Goal: Task Accomplishment & Management: Complete application form

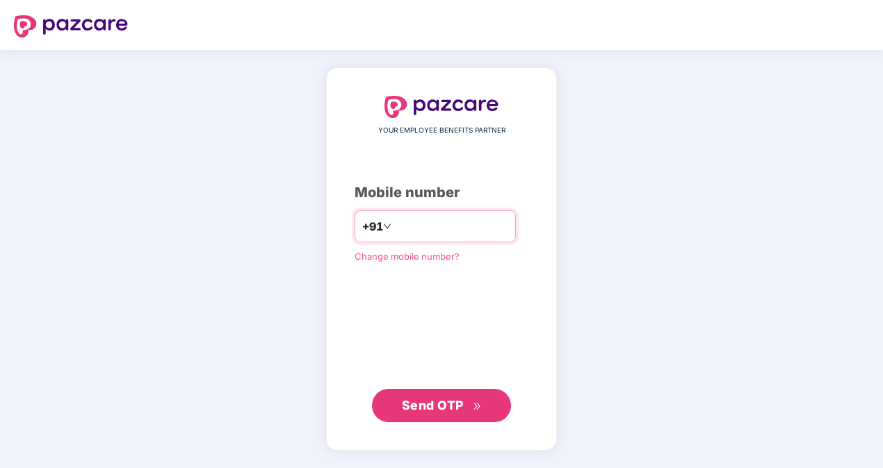
type input "**********"
click at [642, 218] on div "**********" at bounding box center [441, 259] width 883 height 418
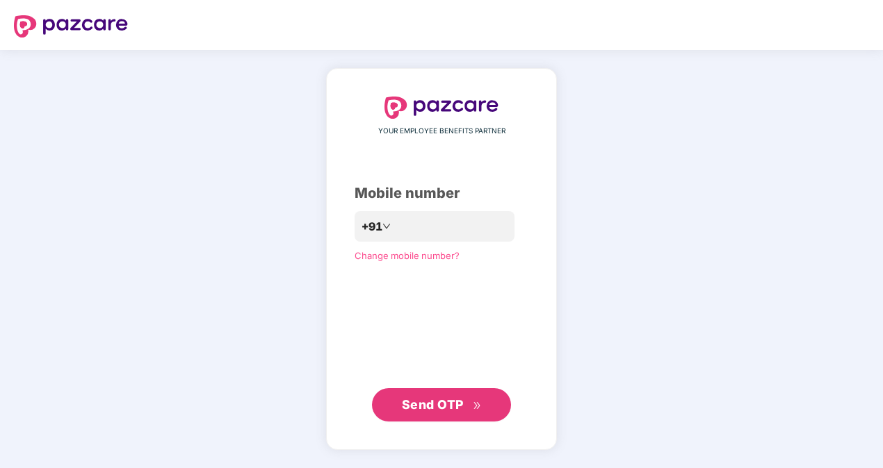
click at [480, 400] on span "Send OTP" at bounding box center [442, 404] width 80 height 19
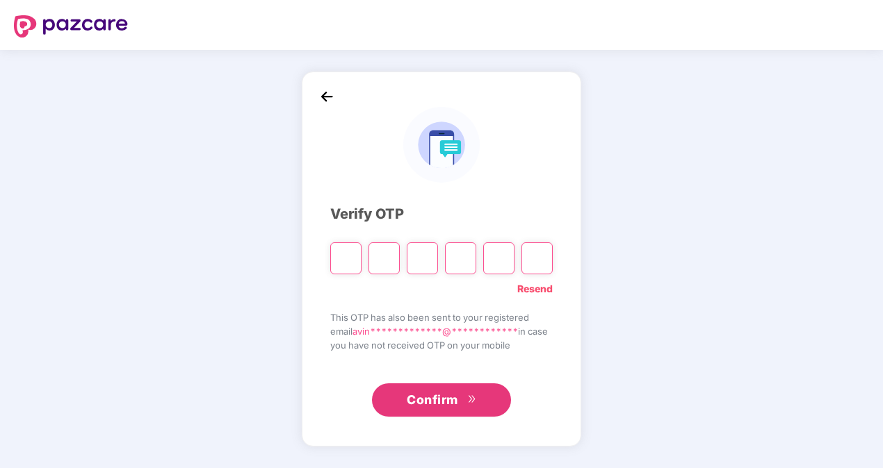
type input "*"
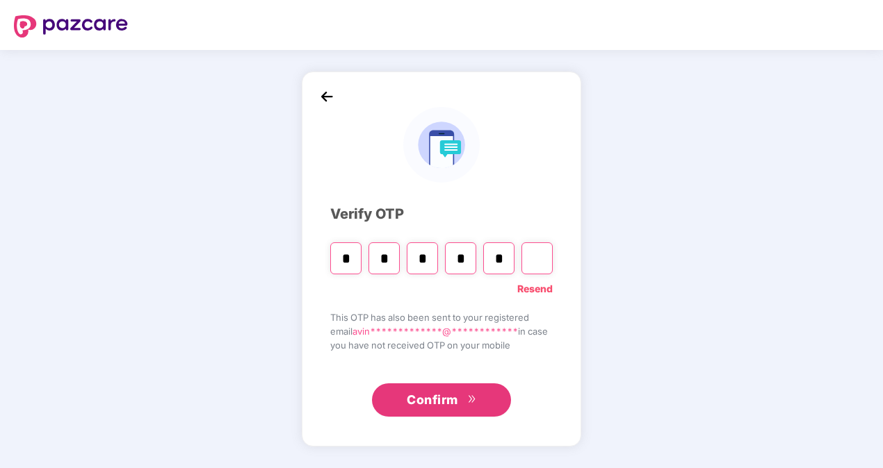
type input "*"
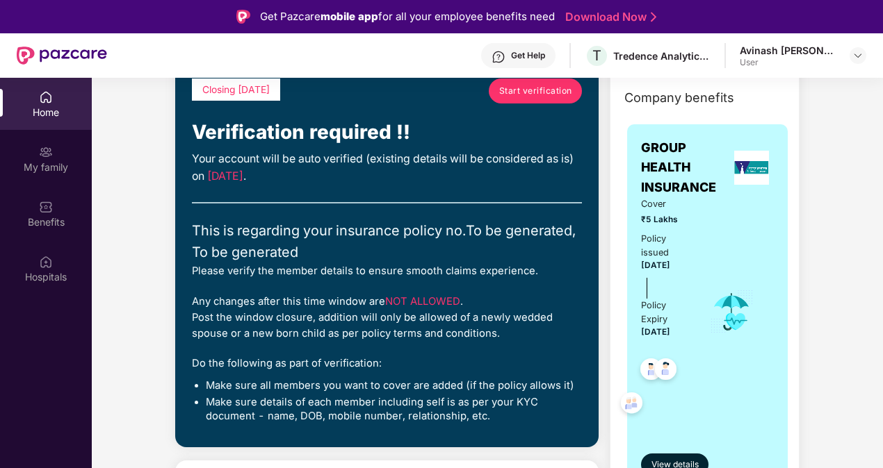
scroll to position [69, 0]
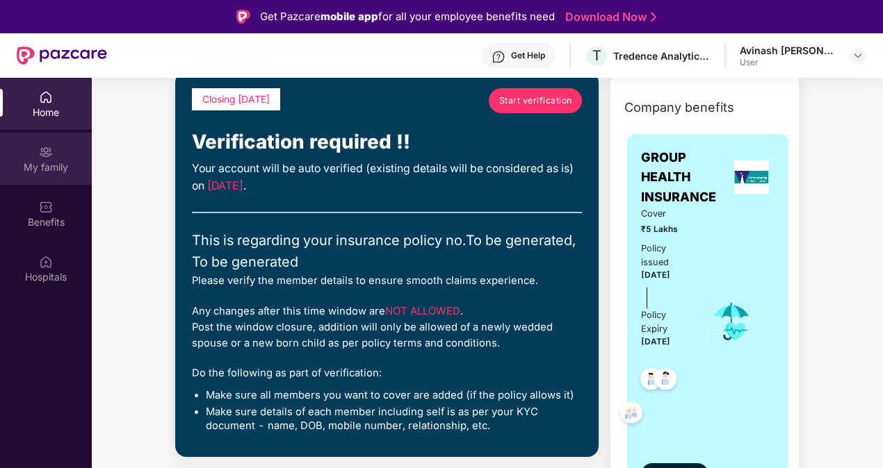
click at [39, 167] on div "My family" at bounding box center [46, 168] width 92 height 14
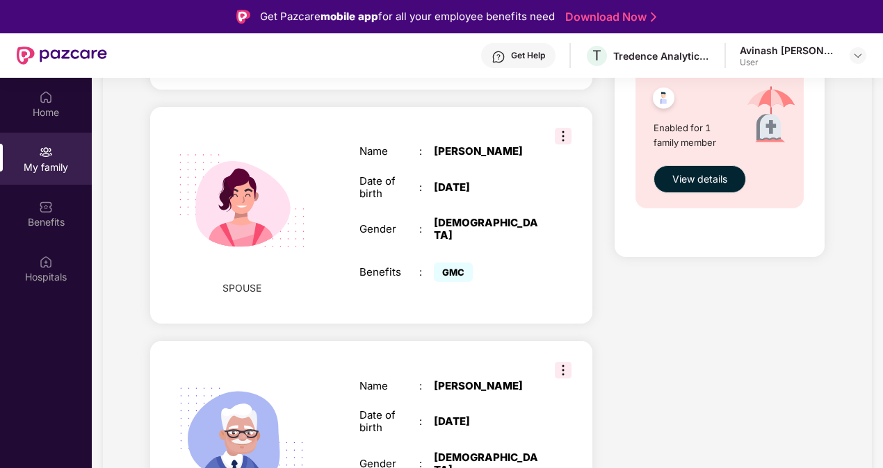
scroll to position [903, 0]
click at [564, 127] on img at bounding box center [563, 135] width 17 height 17
click at [193, 256] on div "SPOUSE" at bounding box center [242, 215] width 104 height 190
click at [239, 250] on img at bounding box center [242, 200] width 161 height 161
click at [257, 228] on img at bounding box center [242, 200] width 161 height 161
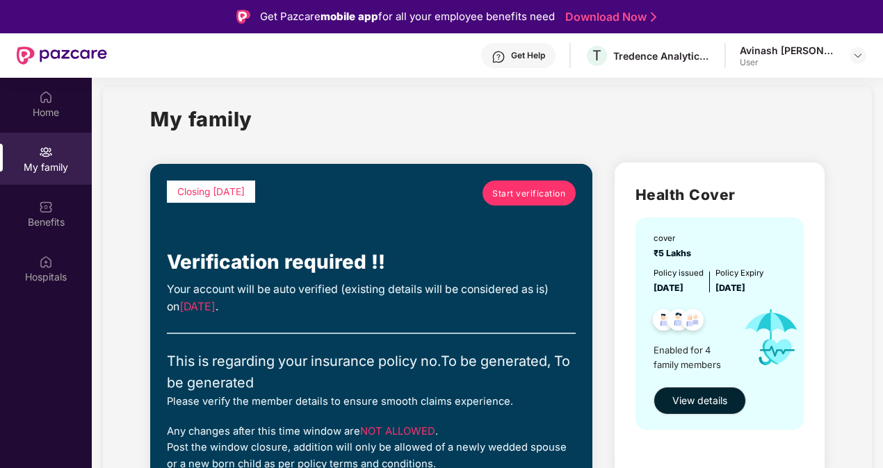
scroll to position [0, 0]
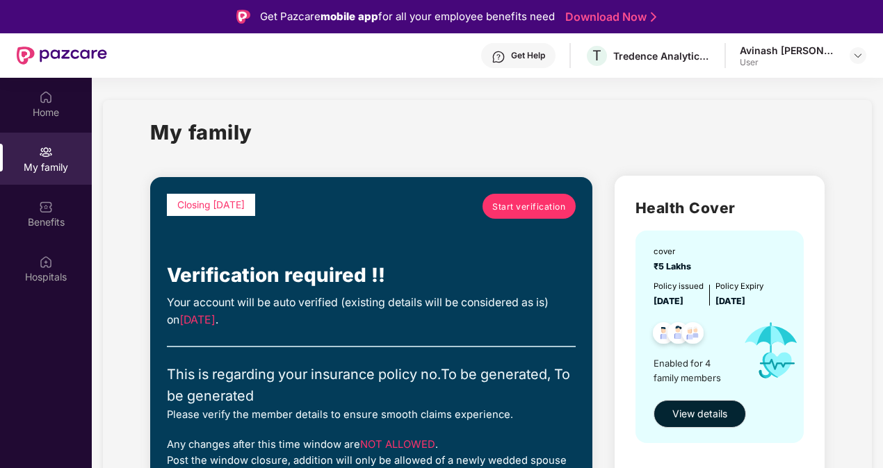
click at [523, 211] on span "Start verification" at bounding box center [528, 206] width 73 height 13
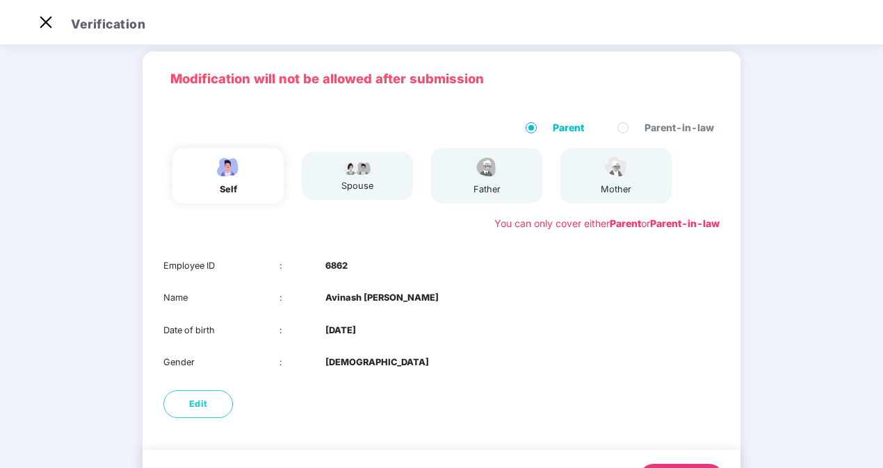
scroll to position [117, 0]
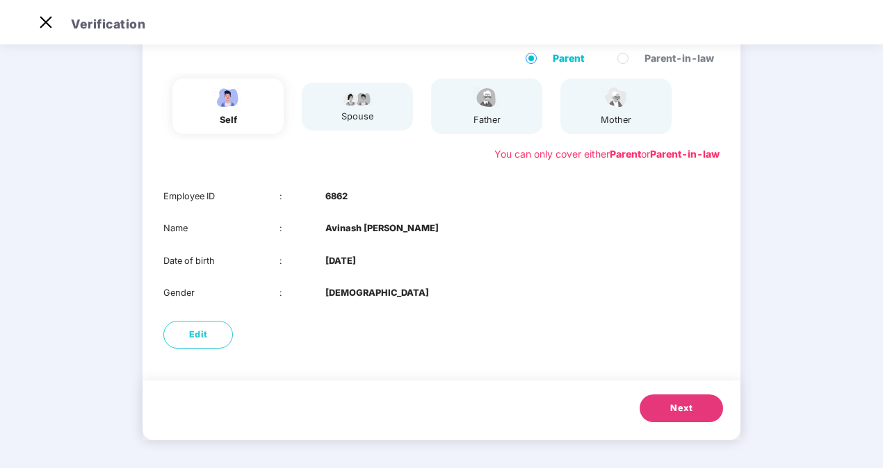
click at [681, 407] on span "Next" at bounding box center [681, 409] width 22 height 14
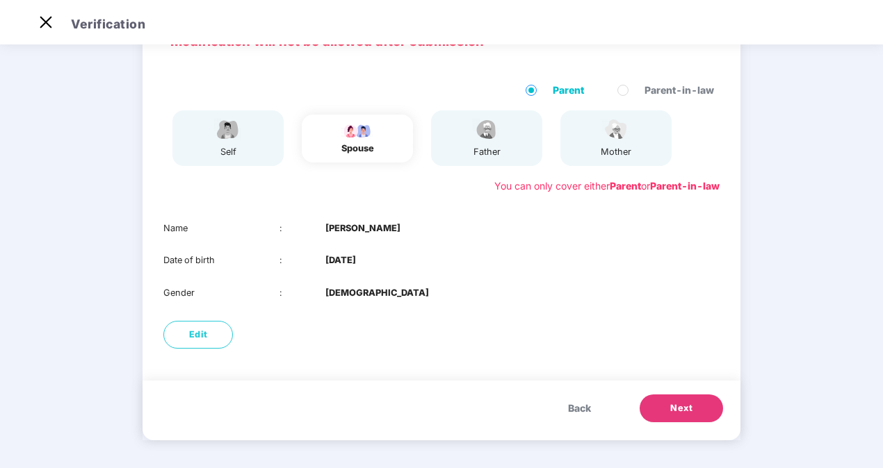
click at [681, 407] on span "Next" at bounding box center [681, 409] width 22 height 14
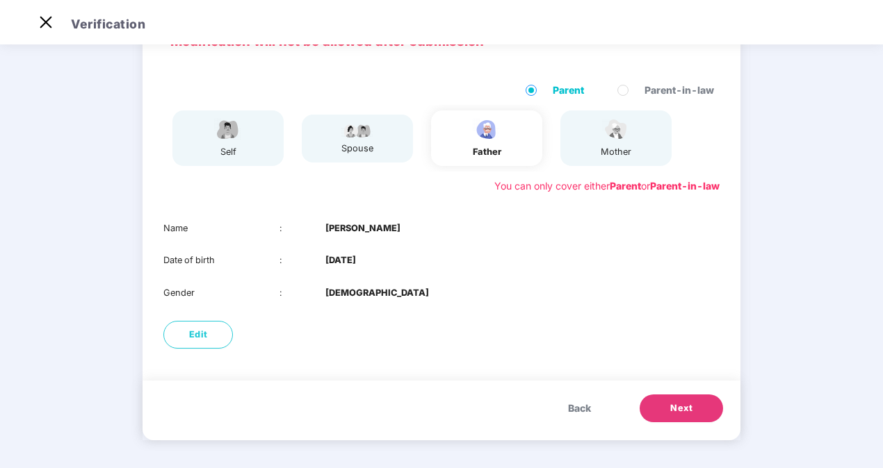
click at [681, 407] on span "Next" at bounding box center [681, 409] width 22 height 14
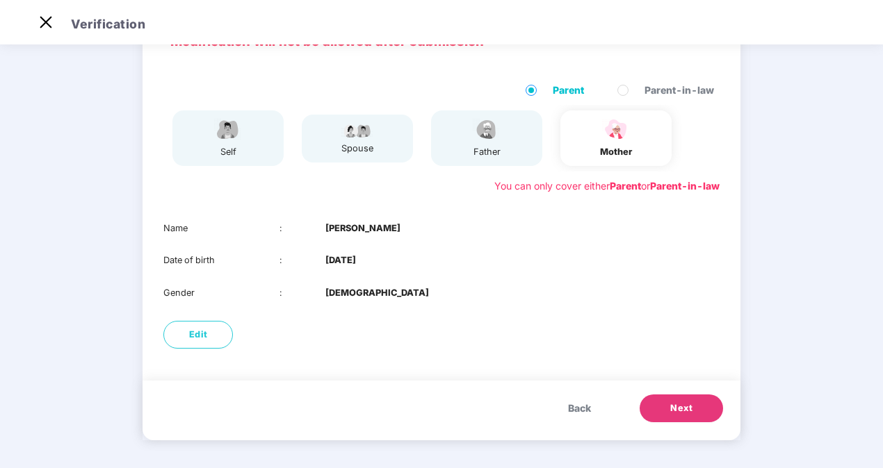
click at [681, 407] on span "Next" at bounding box center [681, 409] width 22 height 14
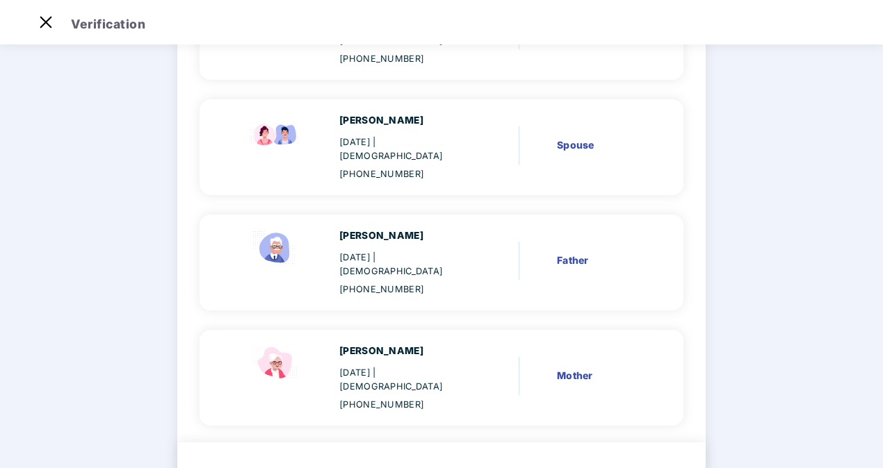
scroll to position [234, 0]
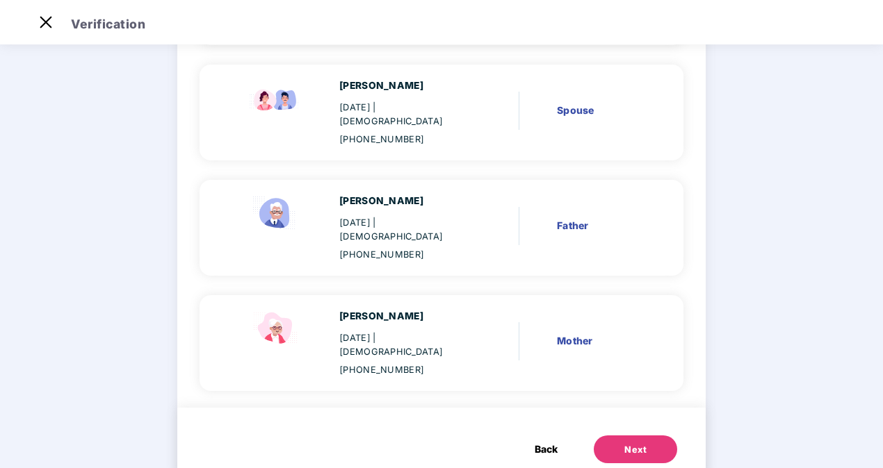
click at [657, 436] on button "Next" at bounding box center [634, 450] width 83 height 28
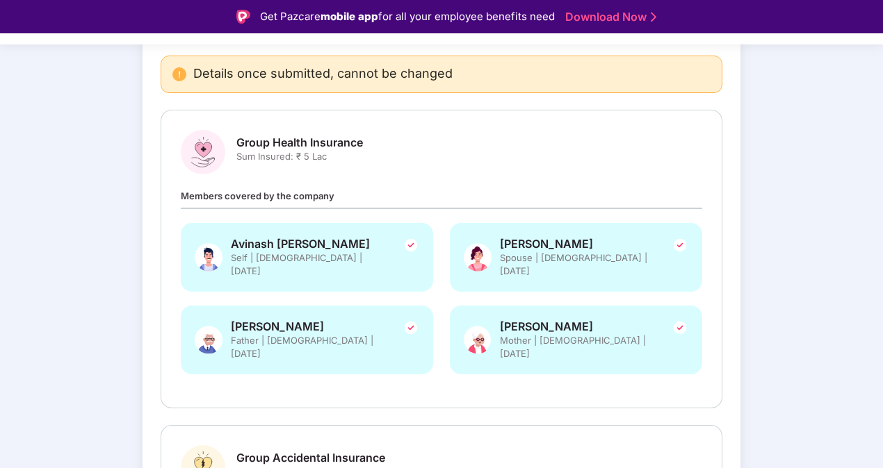
scroll to position [341, 0]
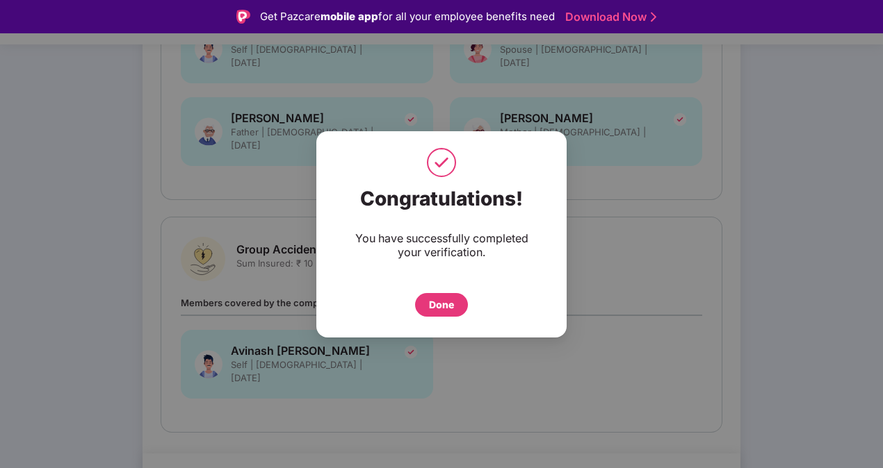
click at [448, 309] on div "Done" at bounding box center [441, 304] width 25 height 15
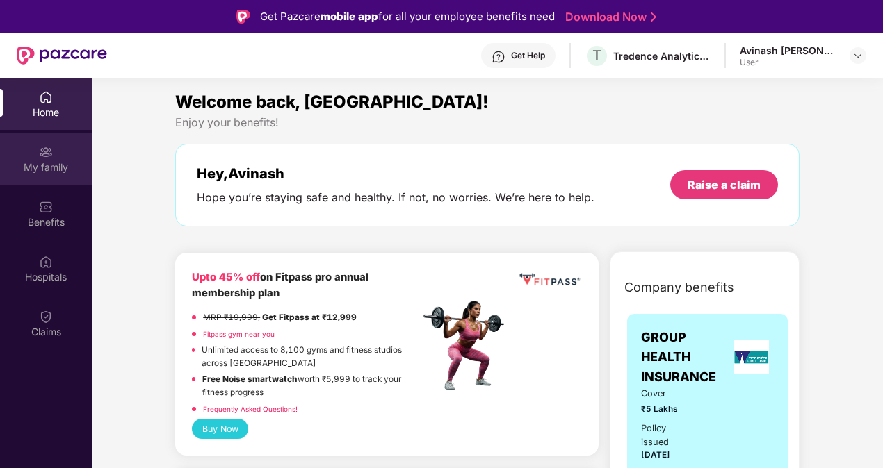
click at [57, 163] on div "My family" at bounding box center [46, 168] width 92 height 14
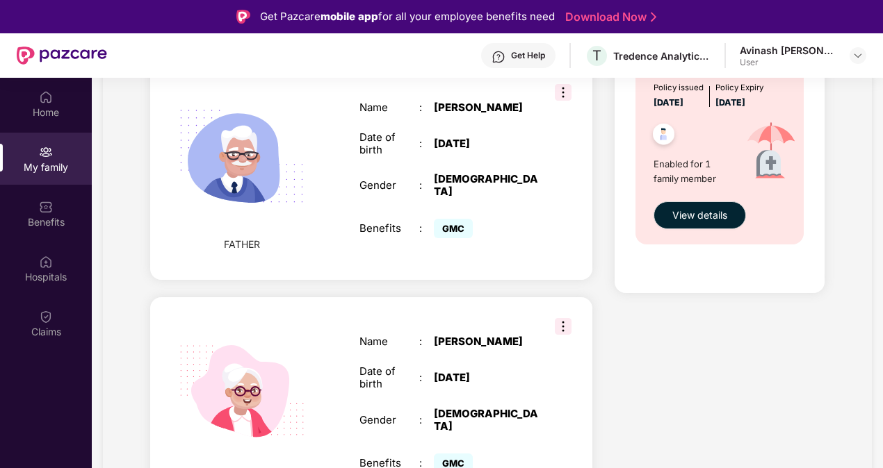
scroll to position [311, 0]
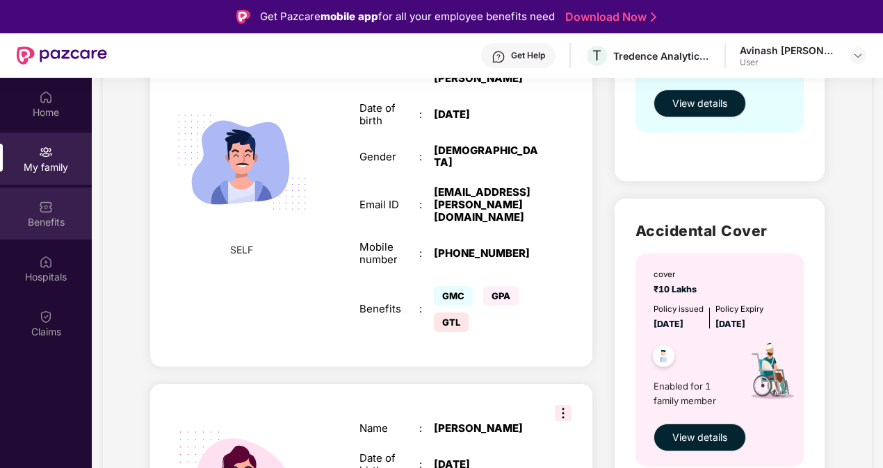
click at [63, 212] on div "Benefits" at bounding box center [46, 214] width 92 height 52
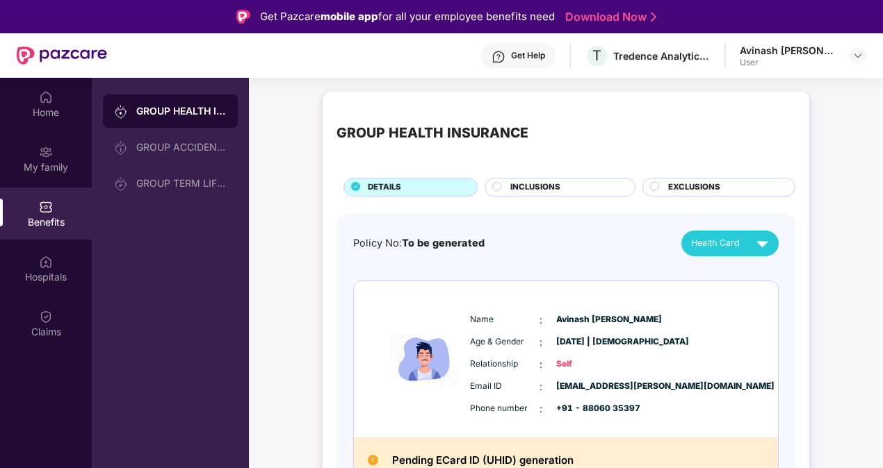
click at [519, 188] on span "INCLUSIONS" at bounding box center [535, 187] width 50 height 13
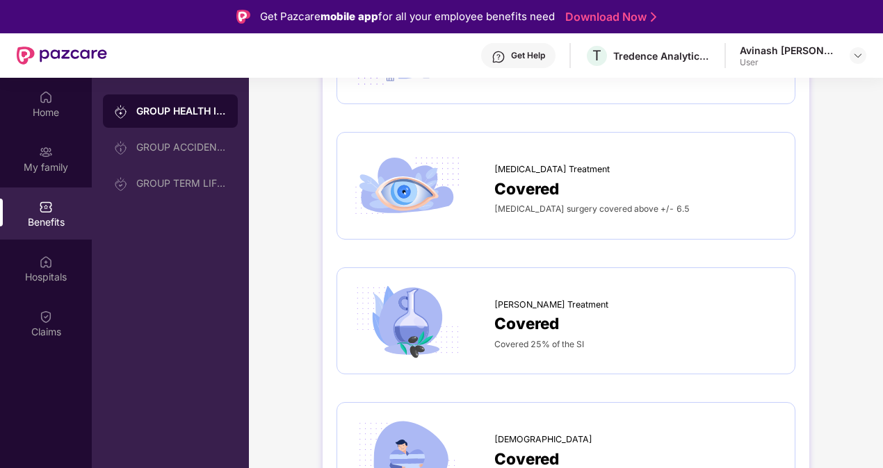
scroll to position [2235, 0]
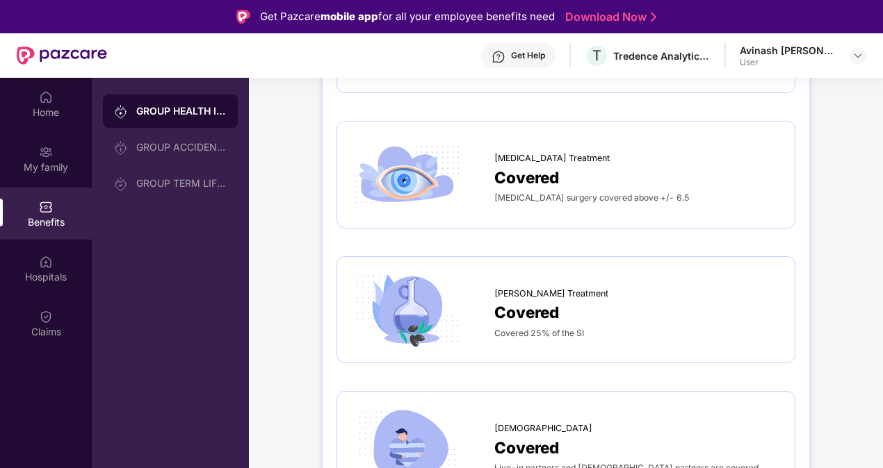
click at [557, 174] on span "Covered" at bounding box center [526, 177] width 65 height 24
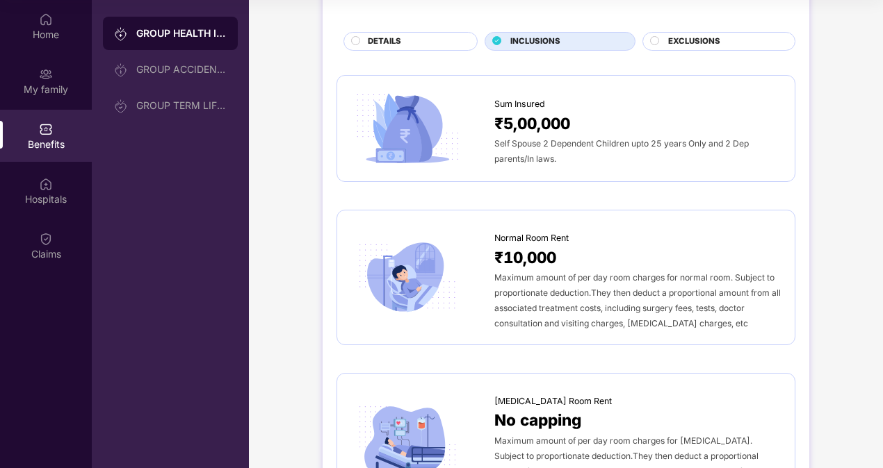
scroll to position [0, 0]
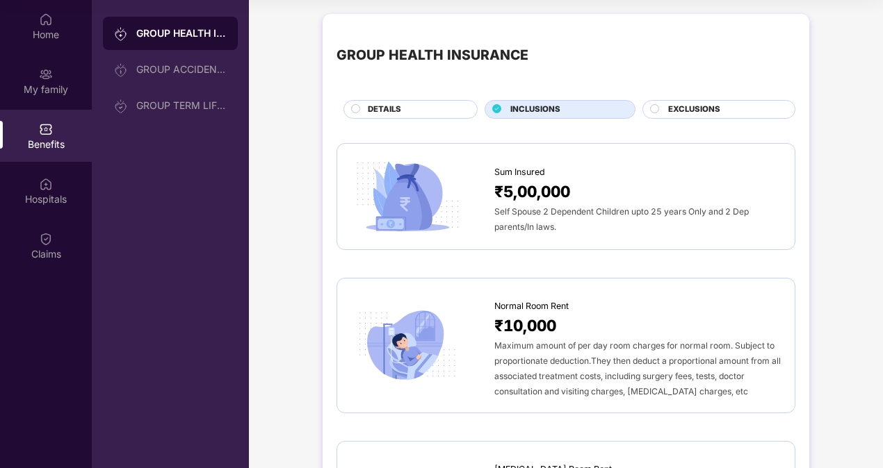
click at [431, 106] on div "DETAILS" at bounding box center [415, 111] width 109 height 15
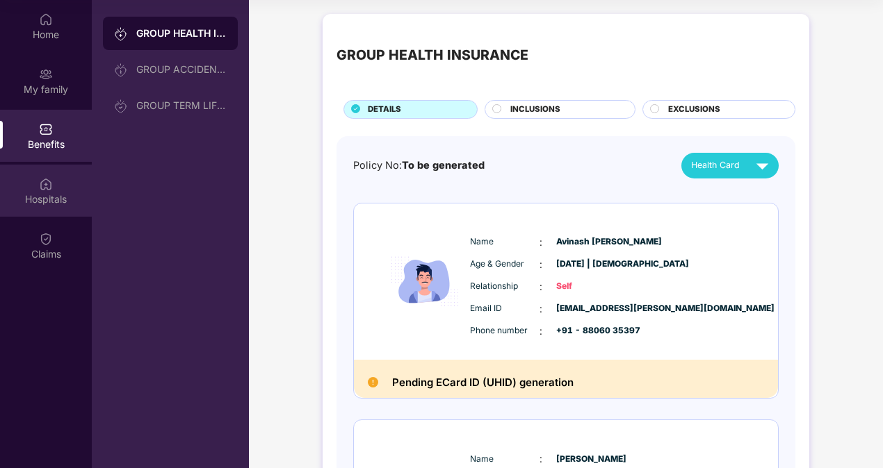
click at [47, 193] on div "Hospitals" at bounding box center [46, 200] width 92 height 14
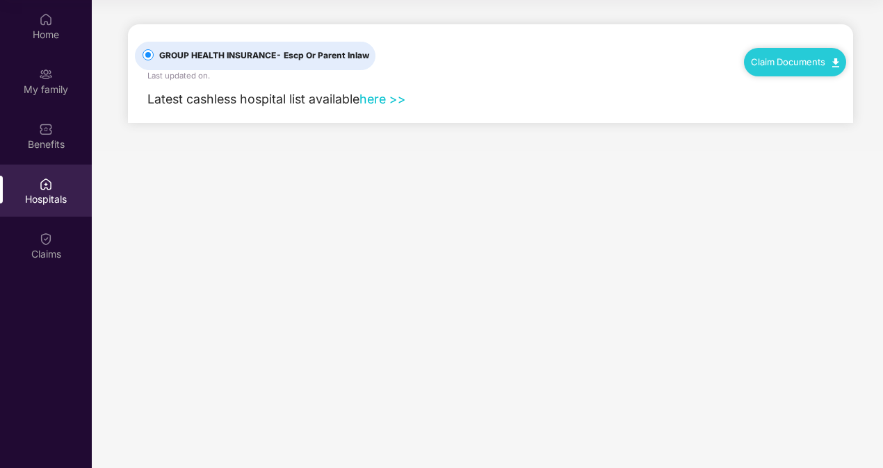
click at [375, 95] on link "here >>" at bounding box center [382, 99] width 47 height 15
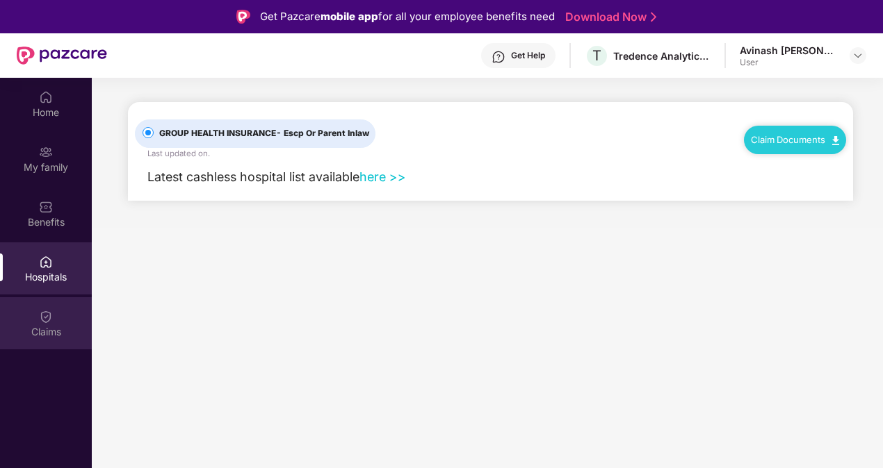
click at [10, 314] on div "Claims" at bounding box center [46, 323] width 92 height 52
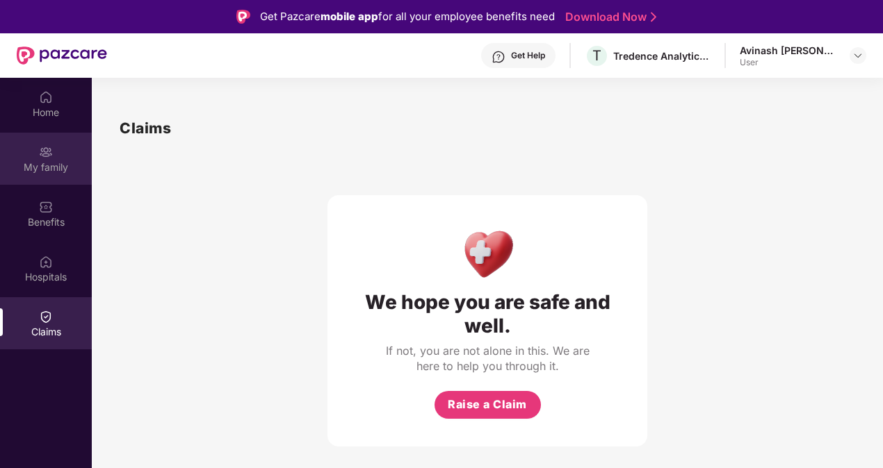
click at [49, 145] on img at bounding box center [46, 152] width 14 height 14
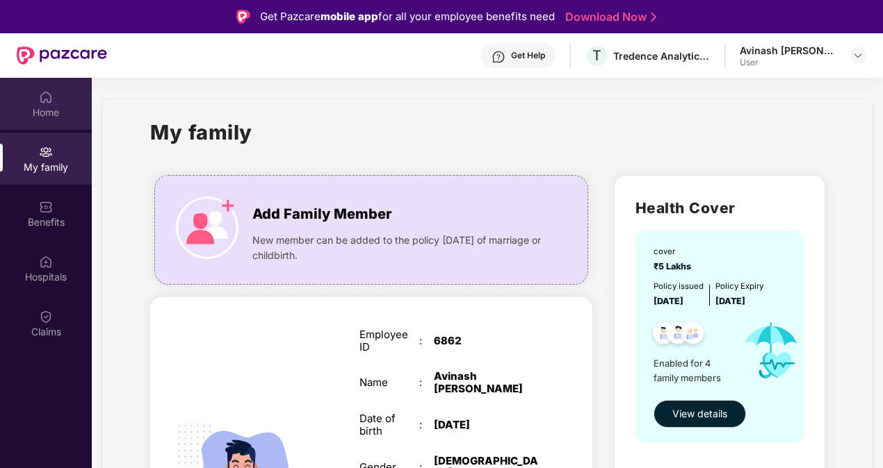
click at [44, 99] on img at bounding box center [46, 97] width 14 height 14
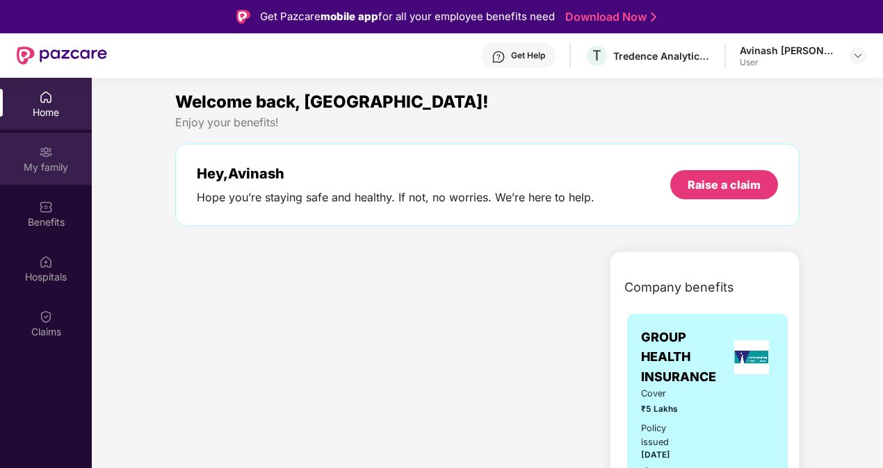
click at [57, 154] on div "My family" at bounding box center [46, 159] width 92 height 52
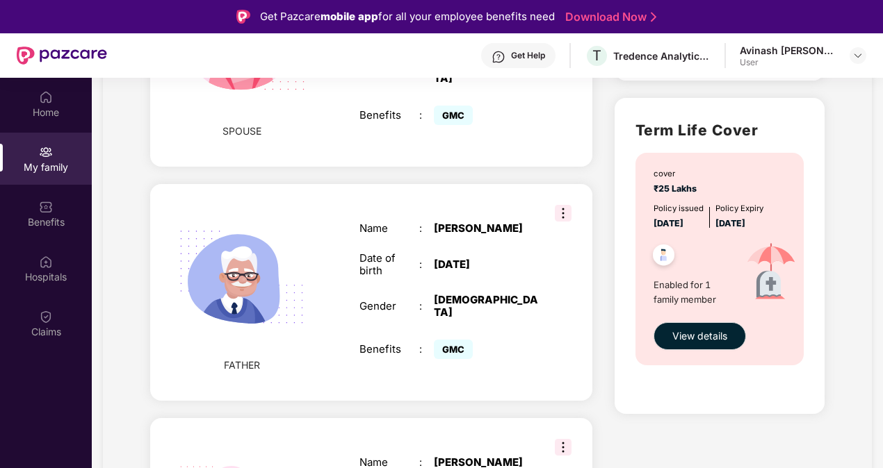
scroll to position [797, 0]
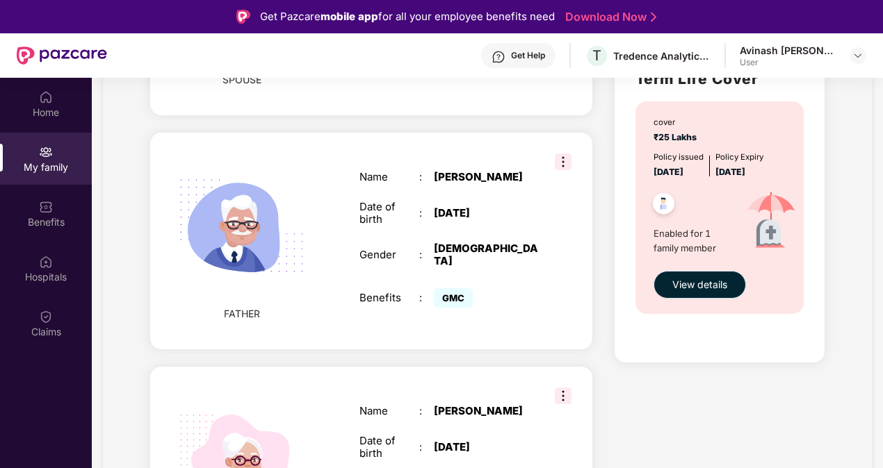
click at [693, 278] on span "View details" at bounding box center [699, 284] width 55 height 15
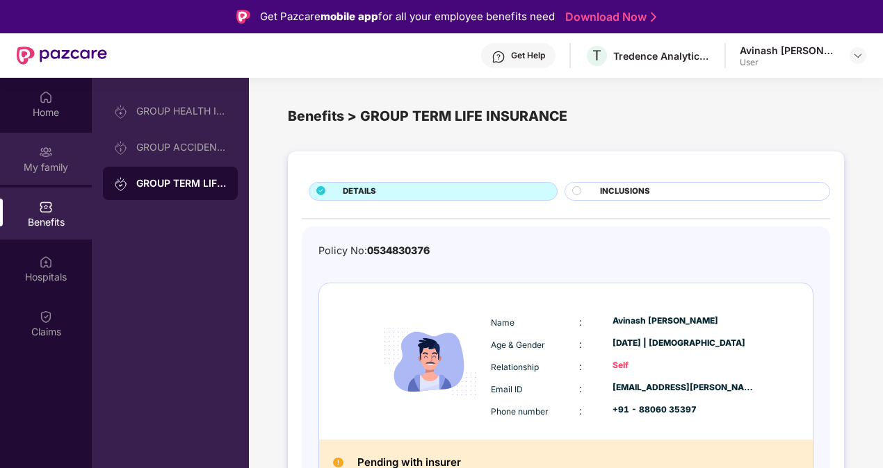
click at [44, 170] on div "My family" at bounding box center [46, 168] width 92 height 14
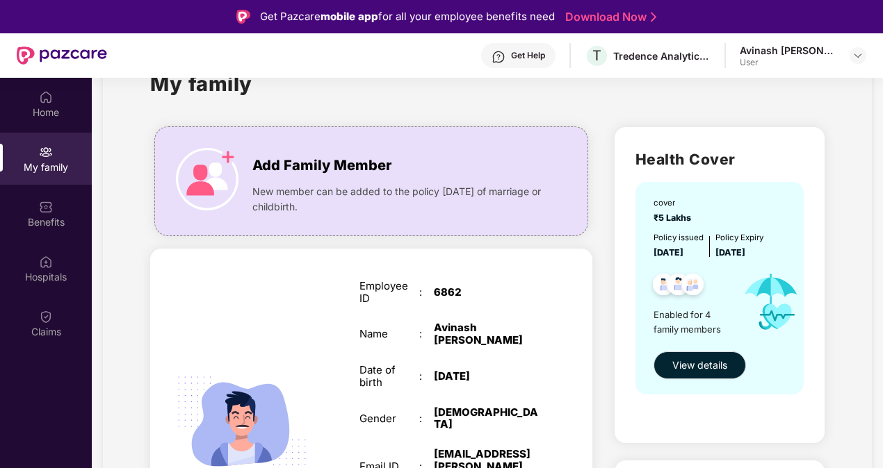
scroll to position [69, 0]
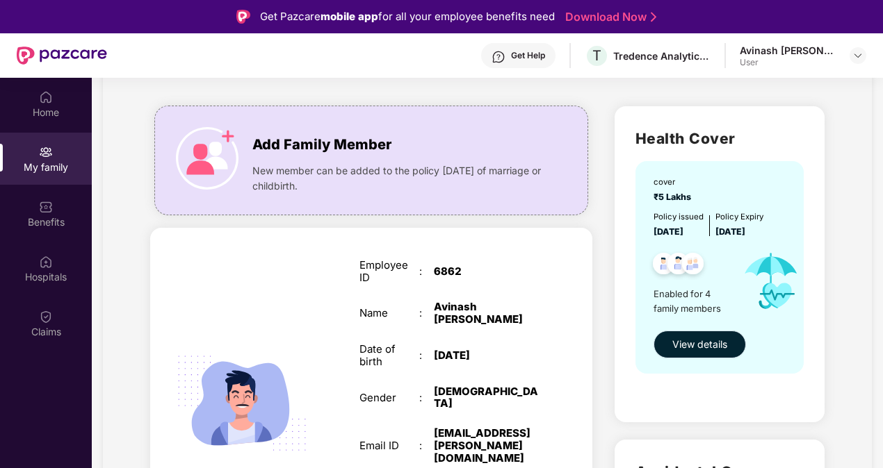
click at [680, 349] on span "View details" at bounding box center [699, 344] width 55 height 15
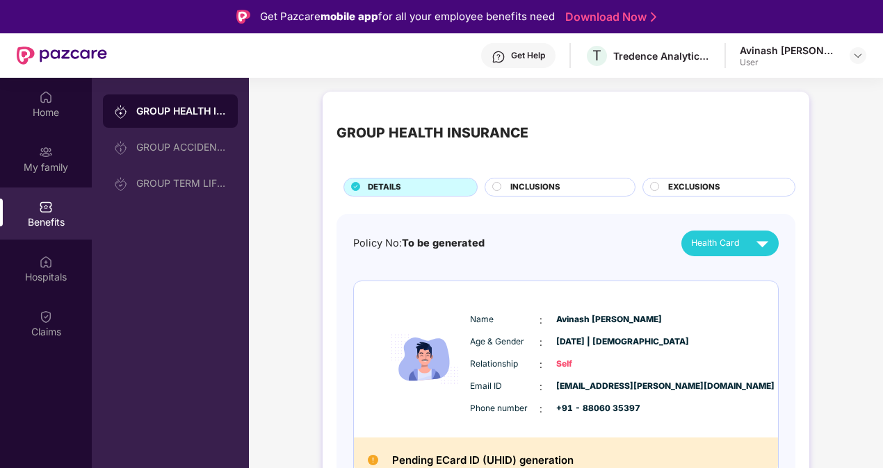
click at [762, 240] on img at bounding box center [762, 243] width 24 height 24
click at [72, 168] on div "My family" at bounding box center [46, 168] width 92 height 14
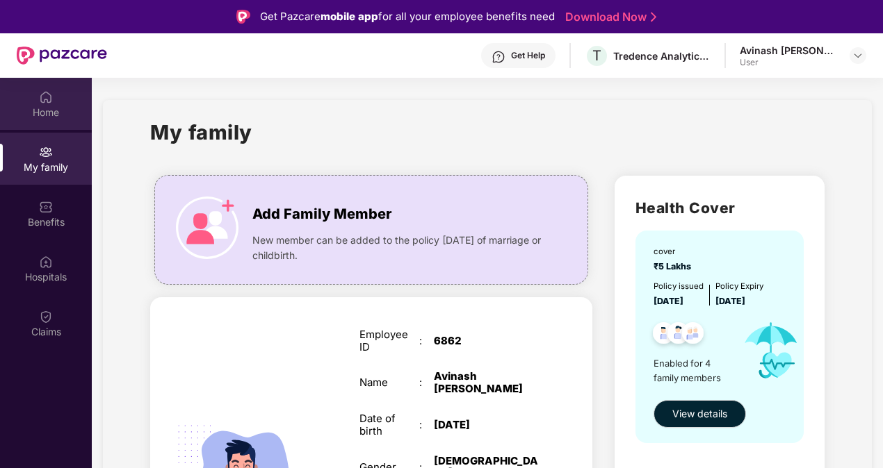
click at [38, 108] on div "Home" at bounding box center [46, 113] width 92 height 14
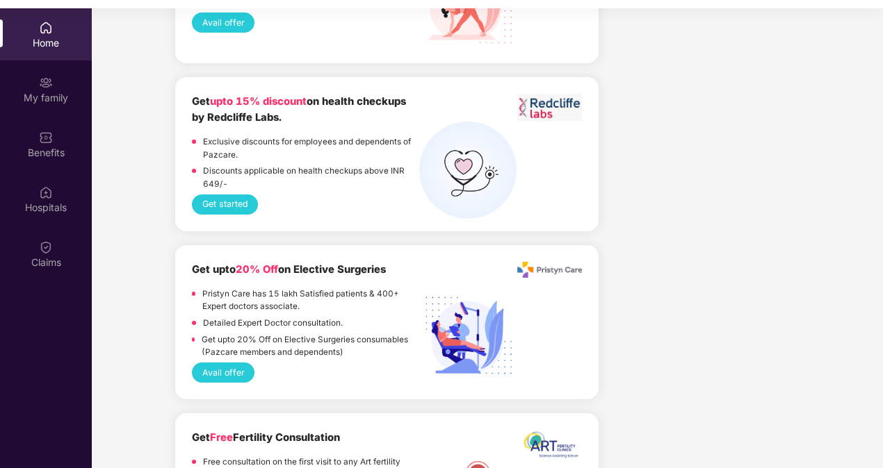
scroll to position [2157, 0]
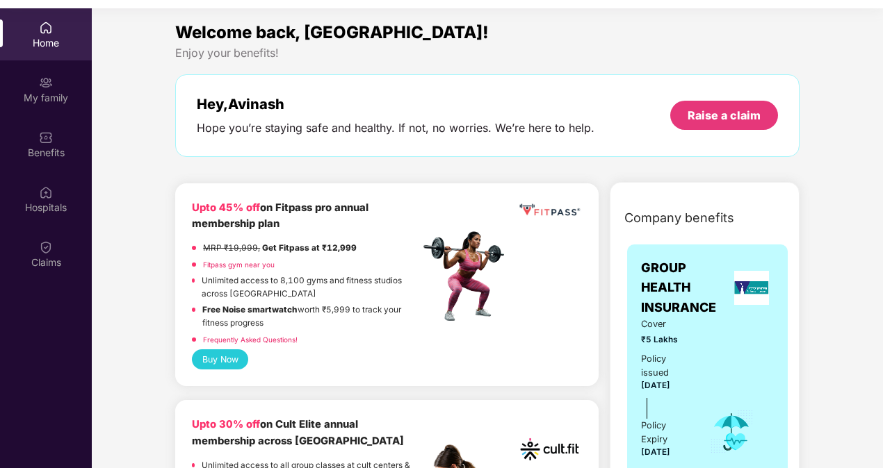
scroll to position [0, 0]
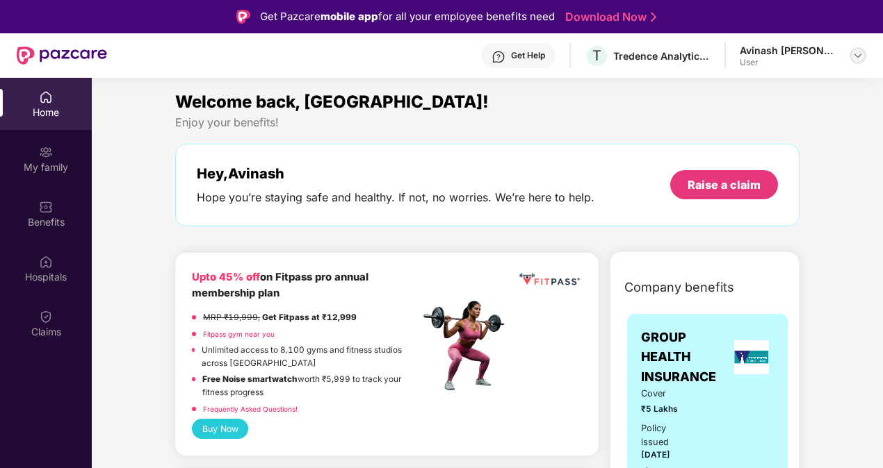
click at [855, 59] on img at bounding box center [857, 55] width 11 height 11
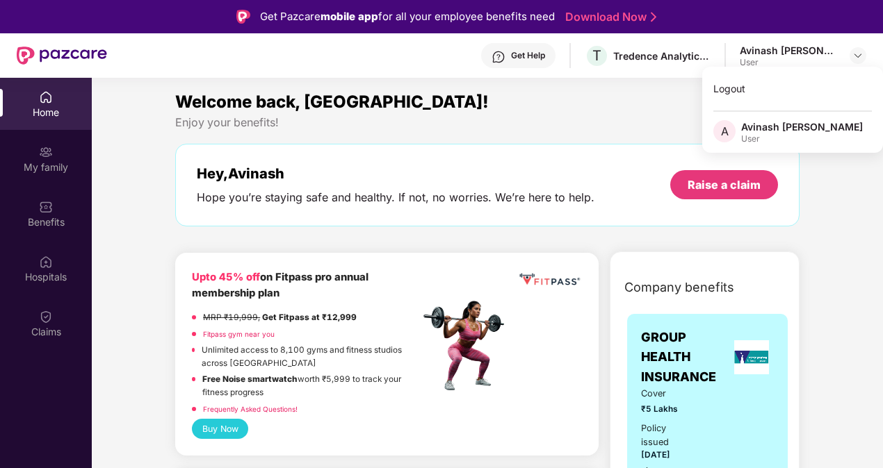
click at [617, 101] on div "Welcome back, [GEOGRAPHIC_DATA]!" at bounding box center [487, 102] width 624 height 26
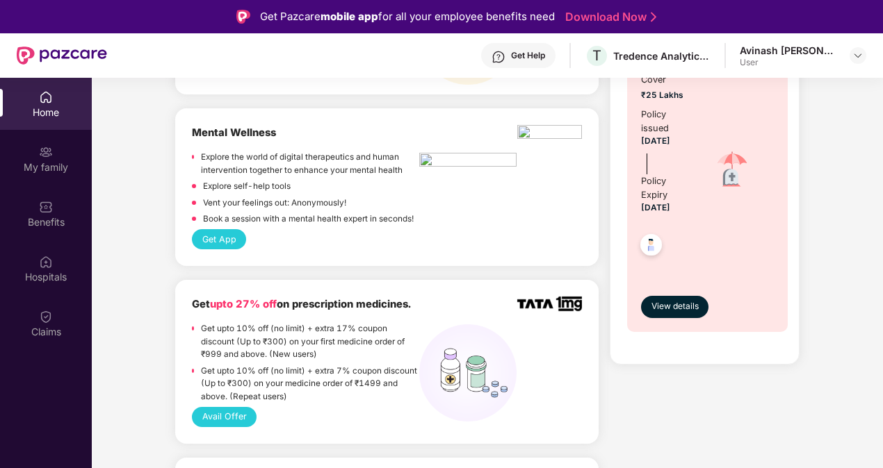
scroll to position [1112, 0]
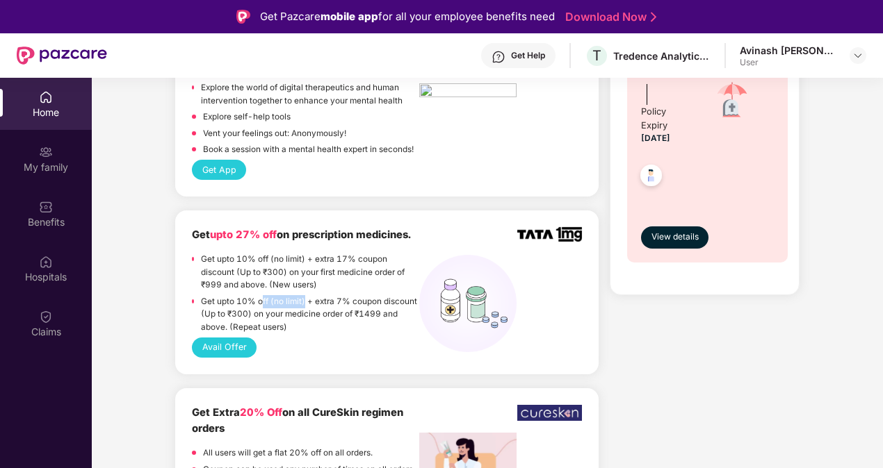
drag, startPoint x: 261, startPoint y: 304, endPoint x: 304, endPoint y: 300, distance: 43.3
click at [304, 300] on p "Get upto 10% off (no limit) + extra 7% coupon discount (Up to ₹300) on your med…" at bounding box center [310, 314] width 219 height 39
drag, startPoint x: 304, startPoint y: 300, endPoint x: 335, endPoint y: 299, distance: 30.6
click at [335, 299] on p "Get upto 10% off (no limit) + extra 7% coupon discount (Up to ₹300) on your med…" at bounding box center [310, 314] width 219 height 39
drag, startPoint x: 317, startPoint y: 300, endPoint x: 392, endPoint y: 300, distance: 75.1
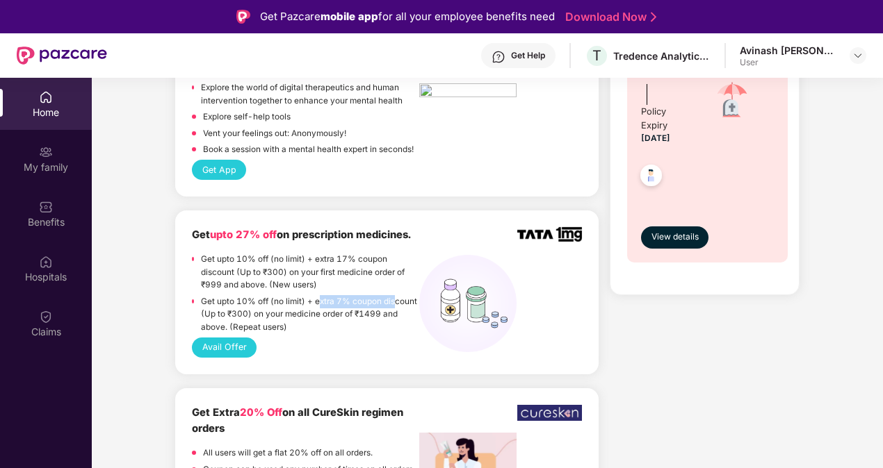
click at [392, 300] on p "Get upto 10% off (no limit) + extra 7% coupon discount (Up to ₹300) on your med…" at bounding box center [310, 314] width 219 height 39
drag, startPoint x: 392, startPoint y: 300, endPoint x: 287, endPoint y: 320, distance: 106.9
click at [287, 320] on p "Get upto 10% off (no limit) + extra 7% coupon discount (Up to ₹300) on your med…" at bounding box center [310, 314] width 219 height 39
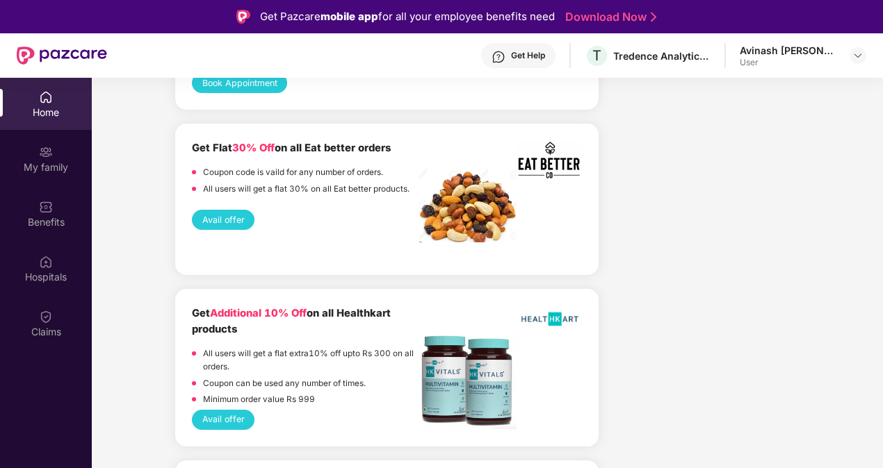
scroll to position [2363, 0]
